Goal: Information Seeking & Learning: Learn about a topic

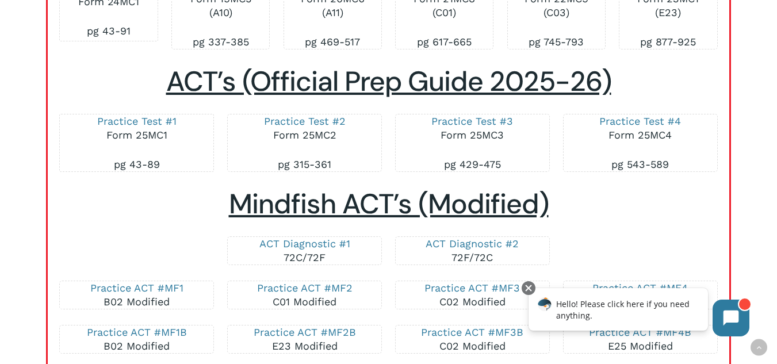
scroll to position [2075, 0]
click at [498, 127] on link "Practice Test #3" at bounding box center [473, 120] width 82 height 12
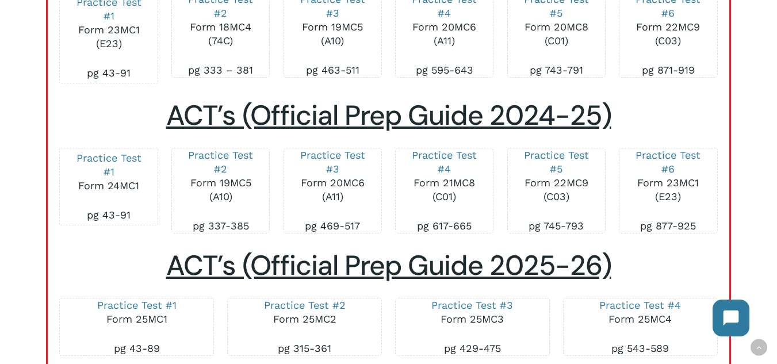
scroll to position [1892, 0]
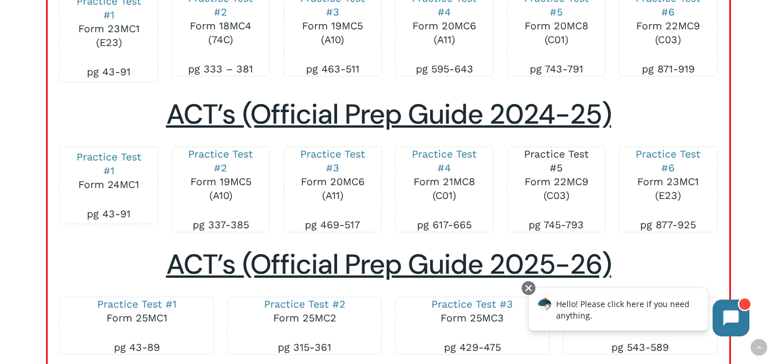
click at [560, 174] on link "Practice Test #5" at bounding box center [556, 161] width 65 height 26
